Goal: Transaction & Acquisition: Obtain resource

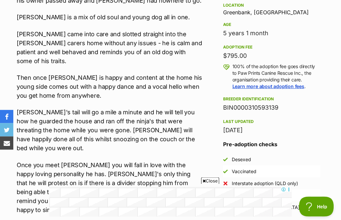
scroll to position [421, 0]
click at [205, 184] on span "Close" at bounding box center [210, 181] width 18 height 7
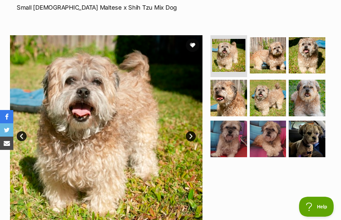
scroll to position [0, 0]
click at [188, 134] on link "Next" at bounding box center [191, 136] width 10 height 10
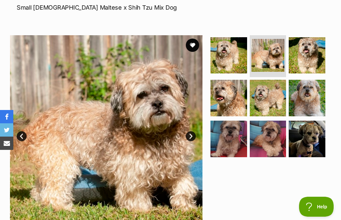
click at [192, 134] on link "Next" at bounding box center [191, 136] width 10 height 10
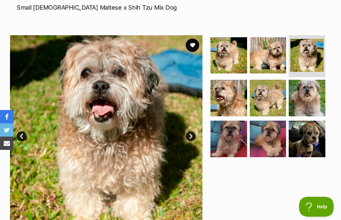
click at [194, 138] on link "Next" at bounding box center [191, 136] width 10 height 10
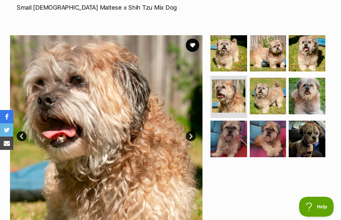
click at [191, 138] on link "Next" at bounding box center [191, 136] width 10 height 10
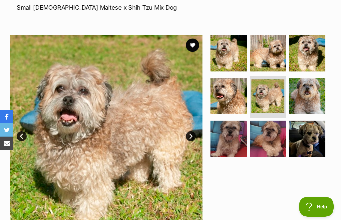
click at [191, 137] on link "Next" at bounding box center [191, 136] width 10 height 10
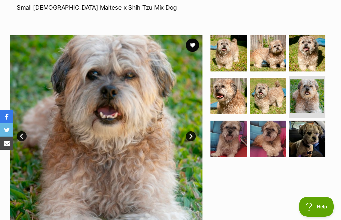
click at [192, 136] on link "Next" at bounding box center [191, 136] width 10 height 10
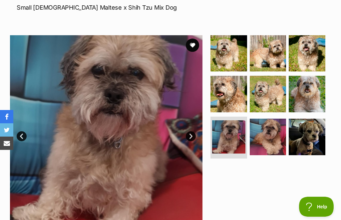
click at [189, 137] on link "Next" at bounding box center [191, 136] width 10 height 10
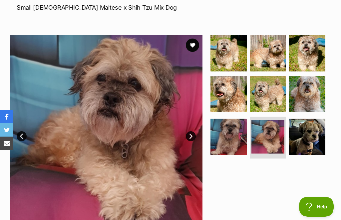
click at [190, 135] on link "Next" at bounding box center [191, 136] width 10 height 10
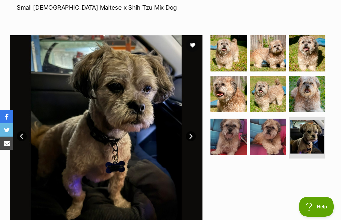
click at [193, 135] on link "Next" at bounding box center [191, 136] width 10 height 10
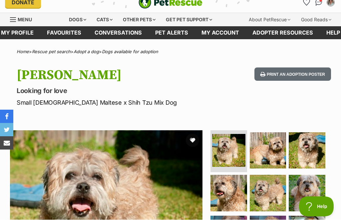
scroll to position [8, 0]
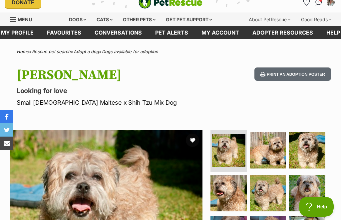
click at [190, 139] on button "favourite" at bounding box center [192, 140] width 13 height 13
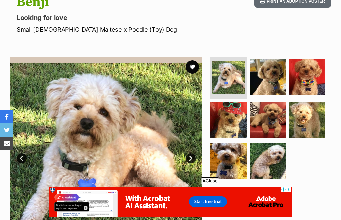
scroll to position [86, 0]
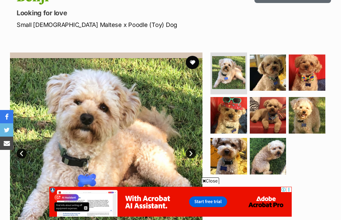
click at [50, 131] on img at bounding box center [106, 149] width 192 height 192
click at [204, 183] on icon at bounding box center [203, 181] width 3 height 4
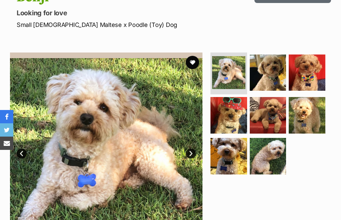
click at [192, 155] on link "Next" at bounding box center [191, 154] width 10 height 10
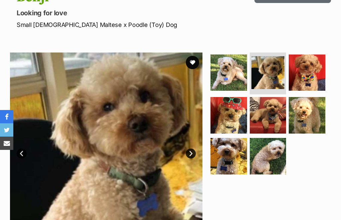
click at [192, 155] on link "Next" at bounding box center [191, 154] width 10 height 10
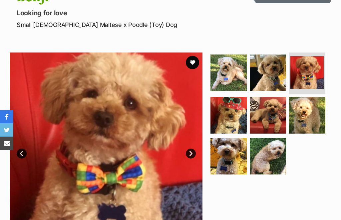
scroll to position [0, 0]
click at [193, 154] on link "Next" at bounding box center [191, 154] width 10 height 10
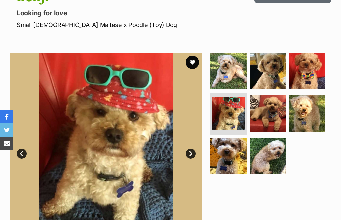
click at [191, 154] on link "Next" at bounding box center [191, 154] width 10 height 10
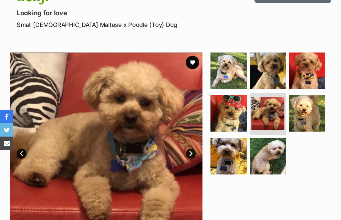
click at [188, 153] on link "Next" at bounding box center [191, 154] width 10 height 10
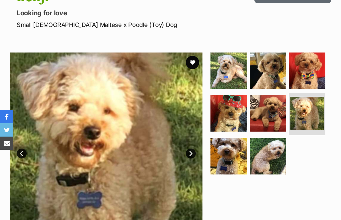
click at [188, 156] on link "Next" at bounding box center [191, 154] width 10 height 10
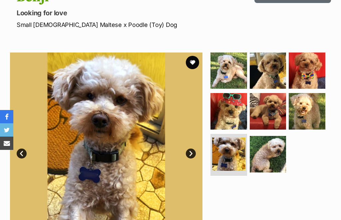
click at [188, 156] on link "Next" at bounding box center [191, 154] width 10 height 10
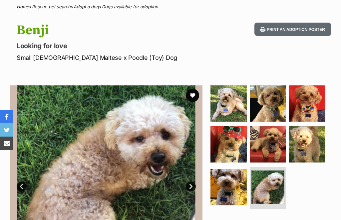
click at [195, 97] on button "favourite" at bounding box center [192, 95] width 13 height 13
